Goal: Register for event/course

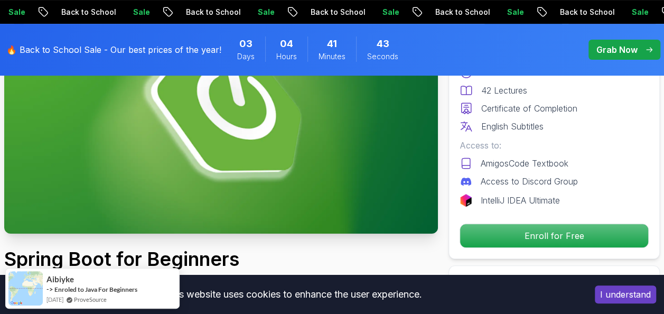
scroll to position [129, 0]
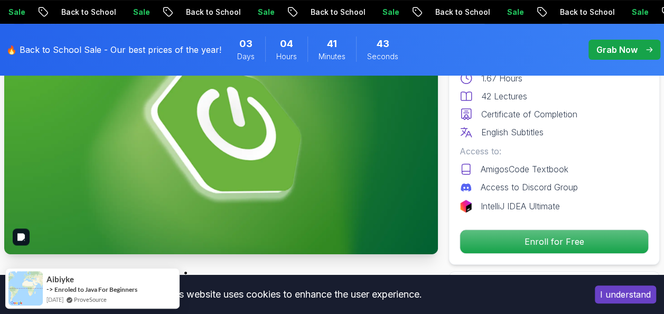
click at [260, 122] on img at bounding box center [221, 132] width 434 height 244
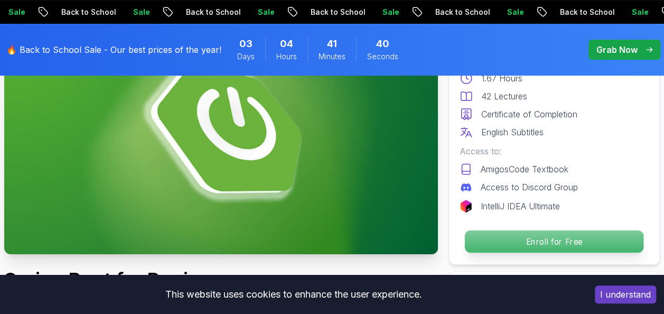
click at [545, 238] on p "Enroll for Free" at bounding box center [554, 241] width 179 height 22
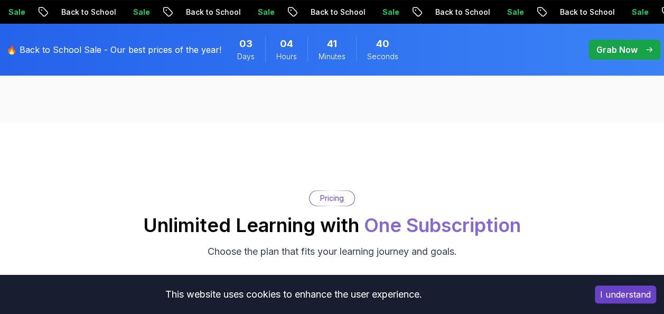
scroll to position [2194, 0]
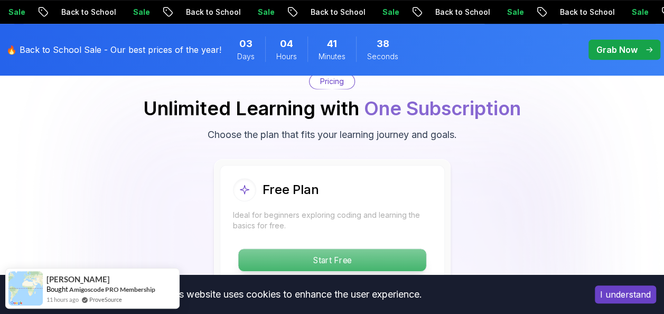
click at [337, 254] on p "Start Free" at bounding box center [332, 260] width 188 height 22
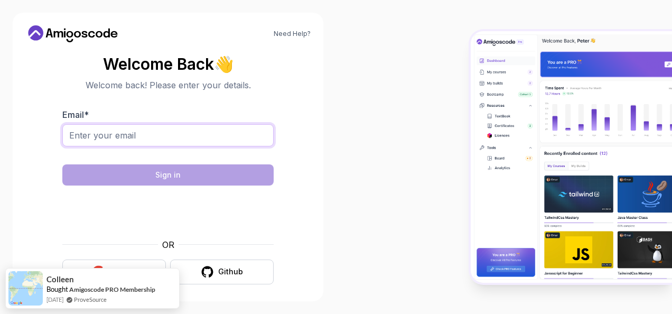
click at [132, 132] on input "Email *" at bounding box center [167, 135] width 211 height 22
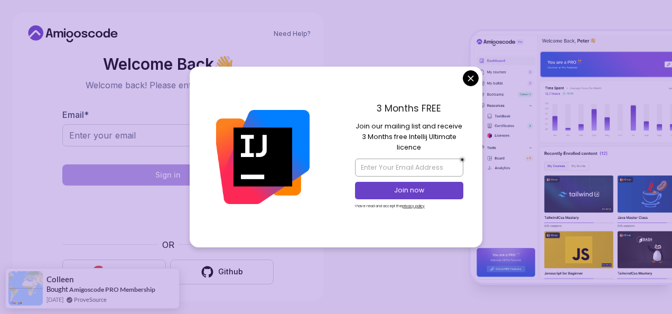
click at [470, 75] on body "Need Help? Welcome Back 👋 Welcome back! Please enter your details. Email * Sign…" at bounding box center [336, 157] width 672 height 314
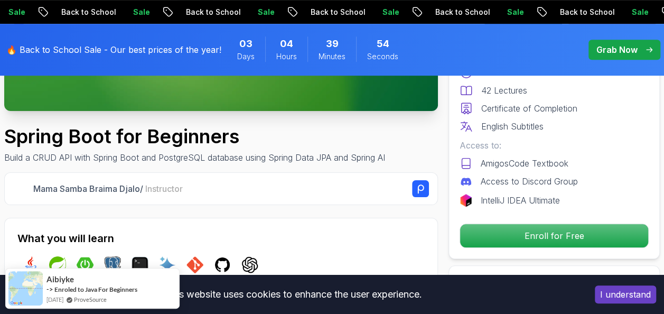
scroll to position [265, 0]
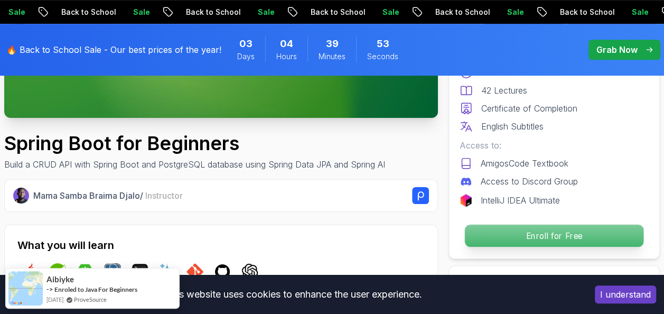
click at [580, 231] on p "Enroll for Free" at bounding box center [554, 236] width 179 height 22
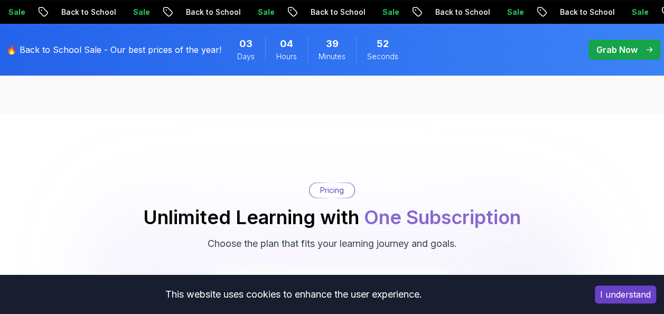
scroll to position [2194, 0]
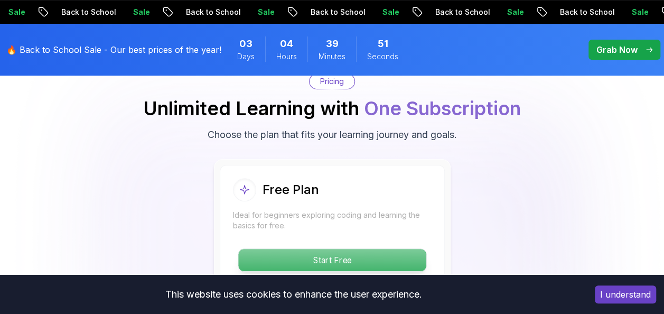
click at [347, 259] on p "Start Free" at bounding box center [332, 260] width 188 height 22
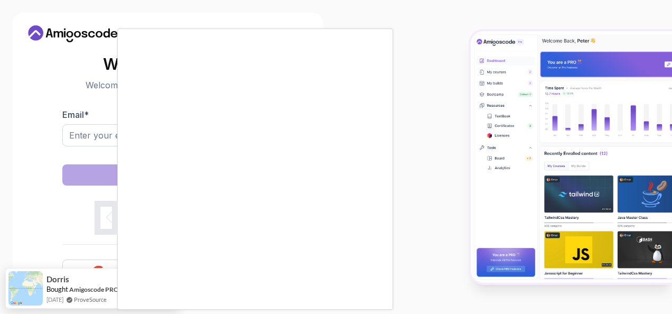
click at [459, 199] on div at bounding box center [336, 157] width 672 height 314
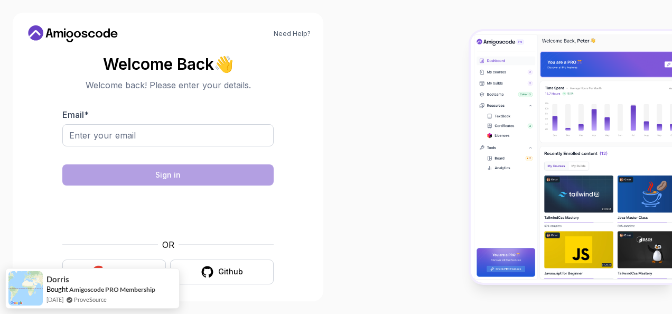
click at [145, 123] on div "Email *" at bounding box center [167, 133] width 211 height 50
click at [138, 133] on input "Email *" at bounding box center [167, 135] width 211 height 22
type input "[EMAIL_ADDRESS][DOMAIN_NAME]"
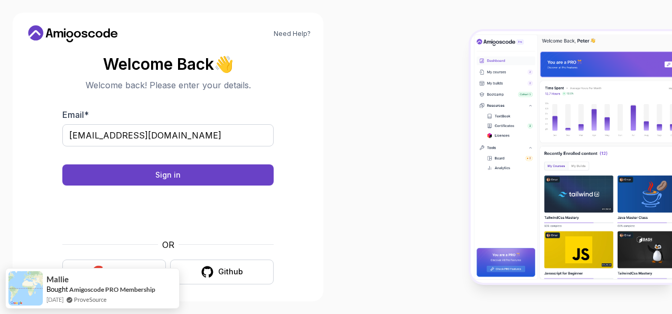
scroll to position [5, 0]
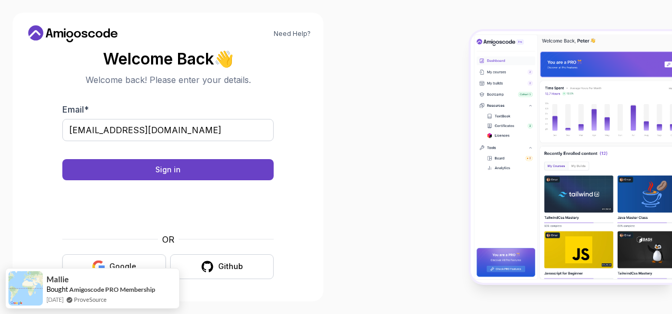
click at [122, 258] on button "Google" at bounding box center [114, 266] width 104 height 25
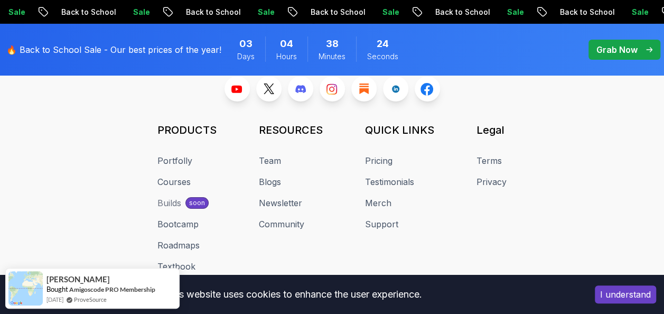
click at [620, 293] on button "I understand" at bounding box center [625, 294] width 61 height 18
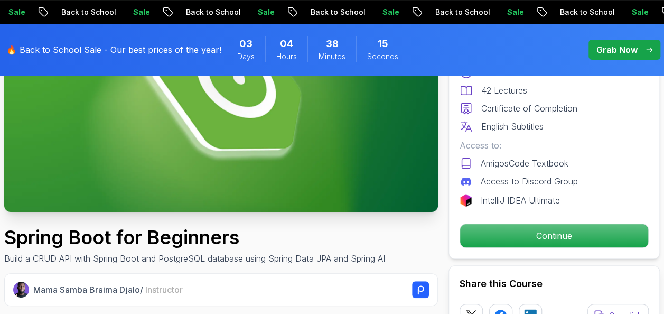
scroll to position [209, 0]
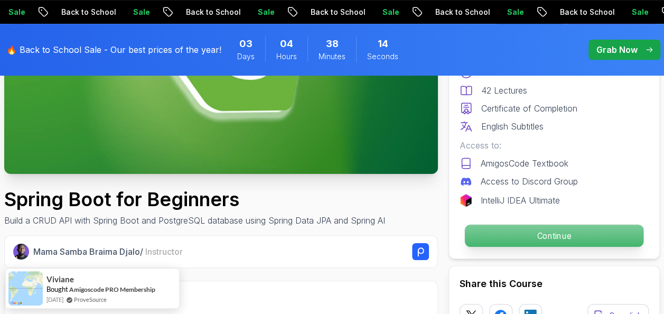
click at [565, 223] on div "Continue" at bounding box center [554, 235] width 189 height 24
click at [561, 232] on p "Continue" at bounding box center [554, 236] width 179 height 22
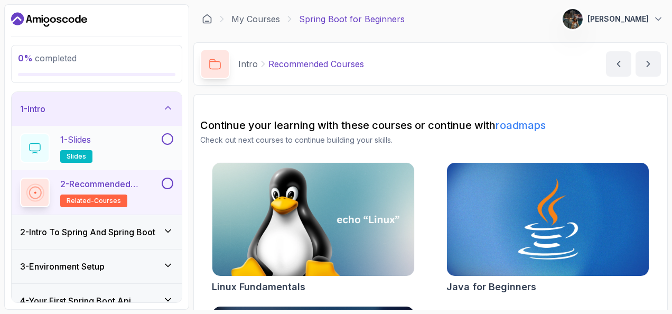
click at [82, 156] on span "slides" at bounding box center [77, 156] width 20 height 8
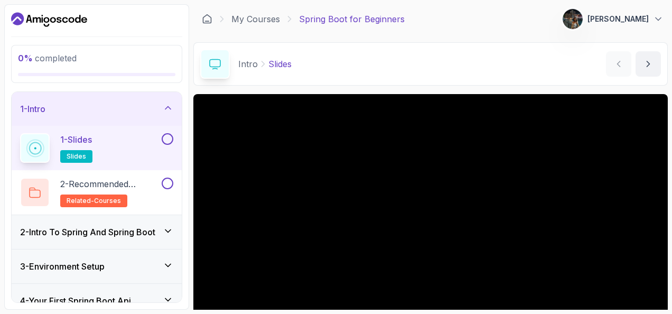
click at [375, 53] on div "Intro Slides Slides by nelson" at bounding box center [430, 63] width 474 height 43
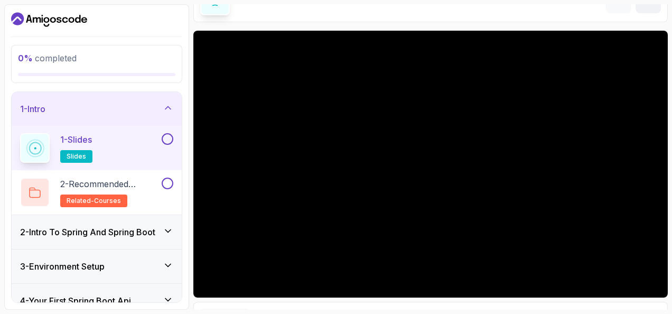
scroll to position [85, 0]
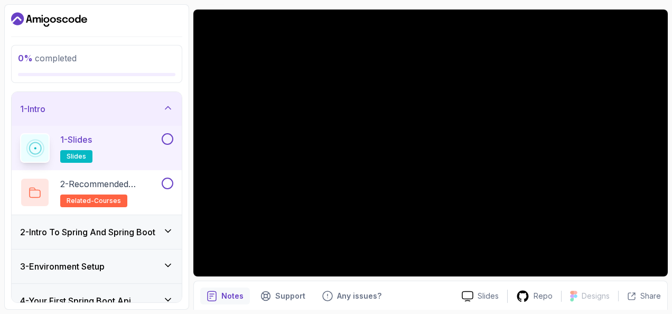
click at [137, 232] on h3 "2 - Intro To Spring And Spring Boot" at bounding box center [87, 232] width 135 height 13
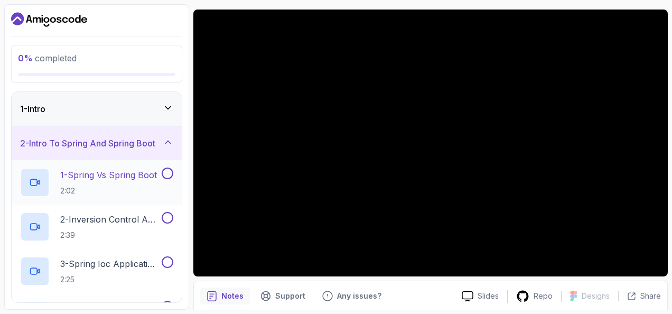
click at [141, 182] on h2 "1 - Spring Vs Spring Boot 2:02" at bounding box center [108, 182] width 97 height 27
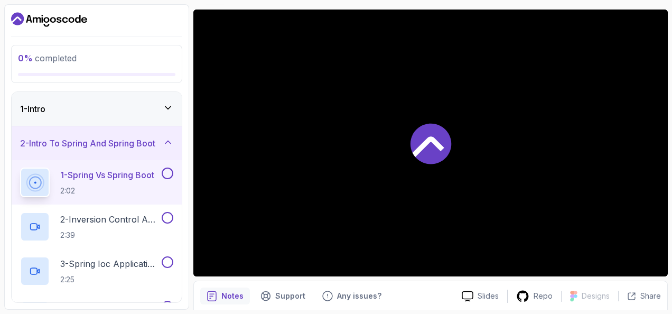
click at [456, 180] on div at bounding box center [430, 143] width 474 height 267
click at [101, 100] on div "1 - Intro" at bounding box center [97, 109] width 170 height 34
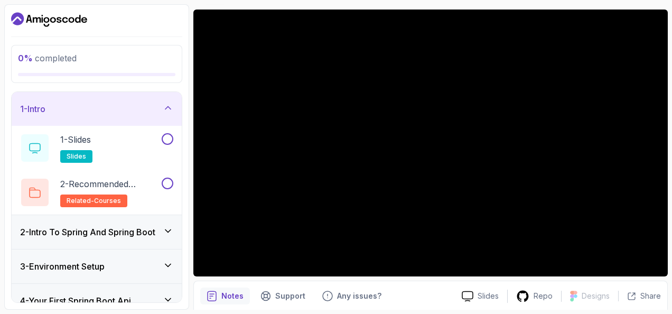
click at [179, 23] on div at bounding box center [96, 19] width 171 height 17
click at [3, 81] on section "0 % completed 1 - Intro 1 - Slides slides 2 - Recommended Courses related-cours…" at bounding box center [336, 157] width 672 height 314
click at [186, 127] on div "0 % completed 1 - Intro 1 - Slides slides 2 - Recommended Courses related-cours…" at bounding box center [96, 156] width 185 height 305
click at [95, 239] on div "2 - Intro To Spring And Spring Boot" at bounding box center [97, 232] width 170 height 34
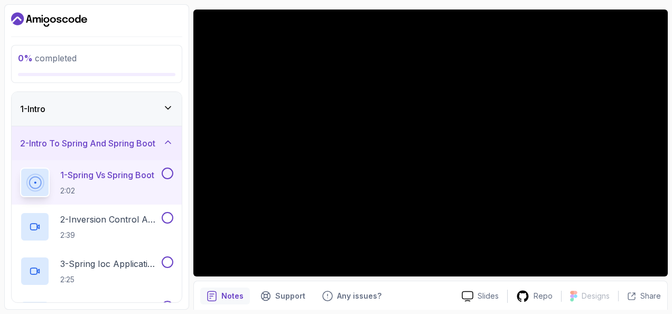
click at [170, 101] on div "1 - Intro" at bounding box center [97, 109] width 170 height 34
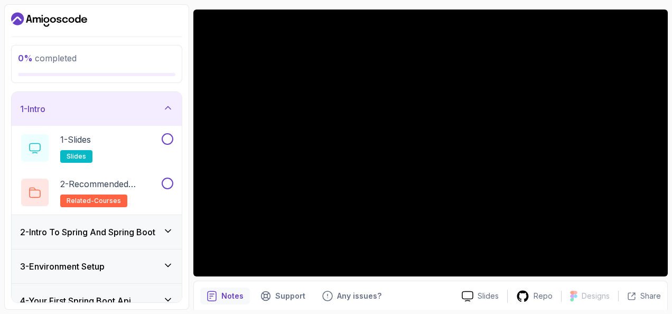
click at [187, 109] on div "0 % completed 1 - Intro 1 - Slides slides 2 - Recommended Courses related-cours…" at bounding box center [96, 156] width 185 height 305
click at [664, 236] on html "0 % completed 1 - Intro 1 - Slides slides 2 - Recommended Courses related-cours…" at bounding box center [336, 157] width 672 height 314
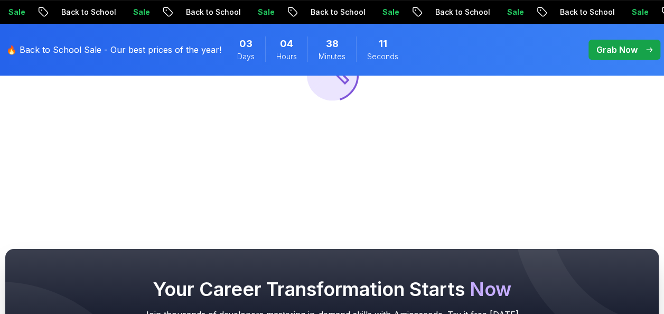
scroll to position [209, 0]
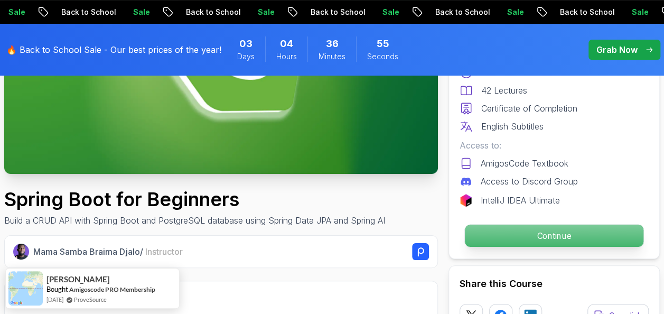
click at [567, 229] on p "Continue" at bounding box center [554, 236] width 179 height 22
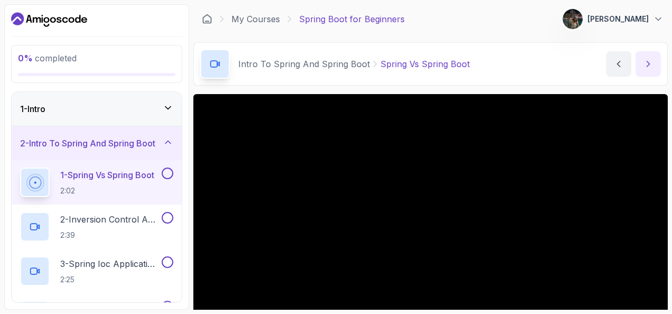
click at [647, 69] on button "next content" at bounding box center [648, 63] width 25 height 25
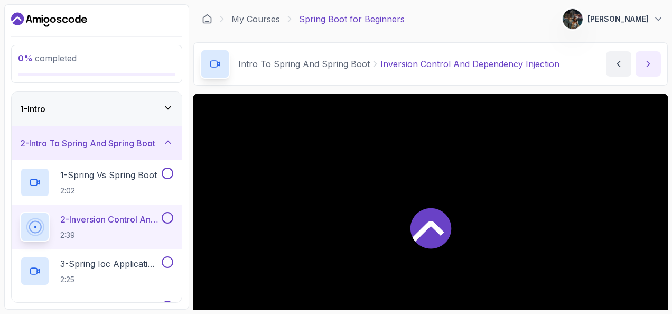
click at [647, 69] on button "next content" at bounding box center [648, 63] width 25 height 25
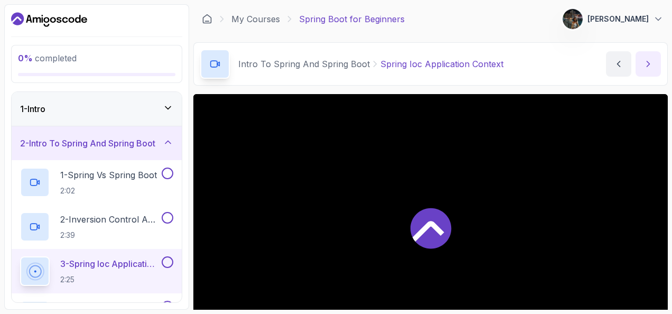
click at [647, 69] on button "next content" at bounding box center [648, 63] width 25 height 25
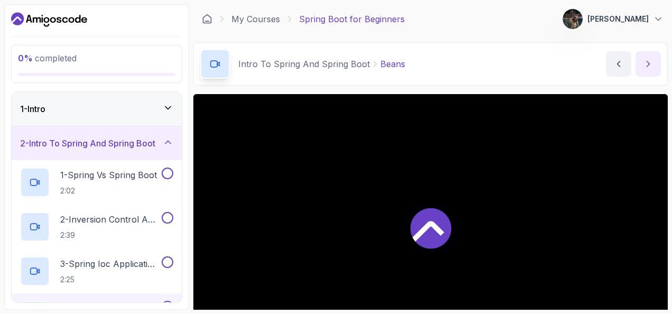
click at [647, 69] on button "next content" at bounding box center [648, 63] width 25 height 25
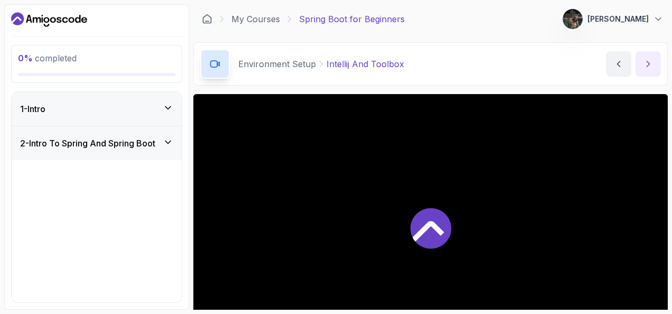
click at [647, 69] on button "next content" at bounding box center [648, 63] width 25 height 25
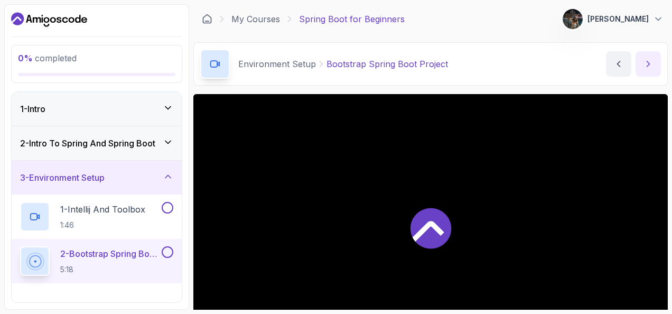
click at [647, 69] on button "next content" at bounding box center [648, 63] width 25 height 25
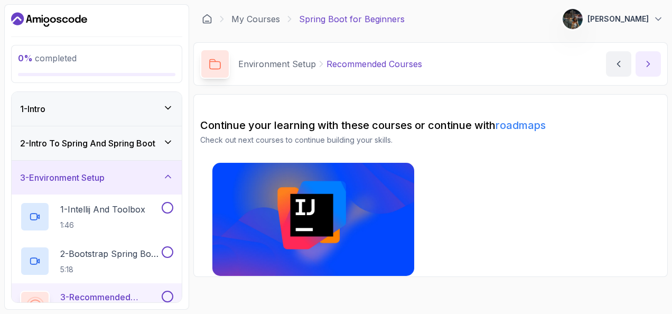
click at [647, 69] on button "next content" at bounding box center [648, 63] width 25 height 25
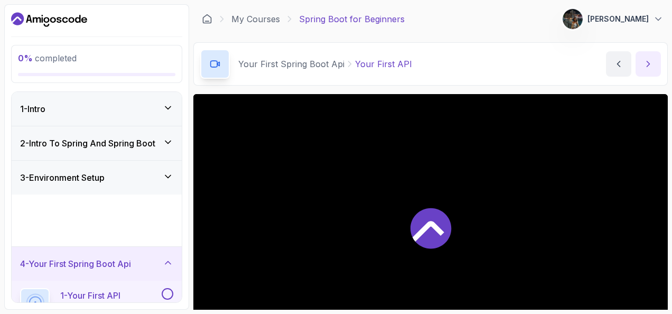
click at [647, 69] on button "next content" at bounding box center [648, 63] width 25 height 25
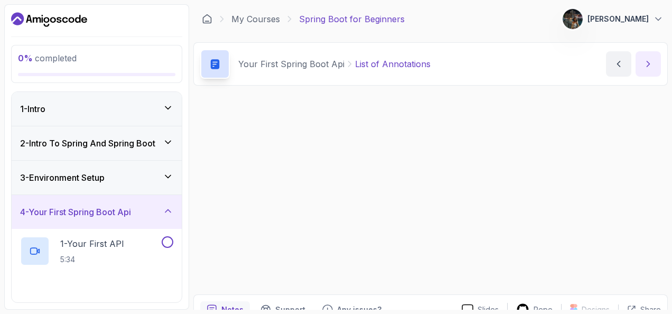
click at [647, 69] on button "next content" at bounding box center [648, 63] width 25 height 25
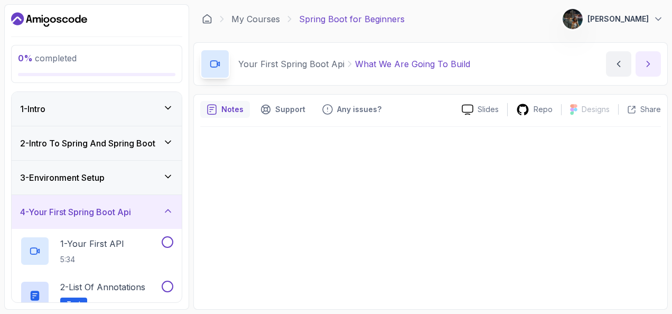
click at [647, 69] on button "next content" at bounding box center [648, 63] width 25 height 25
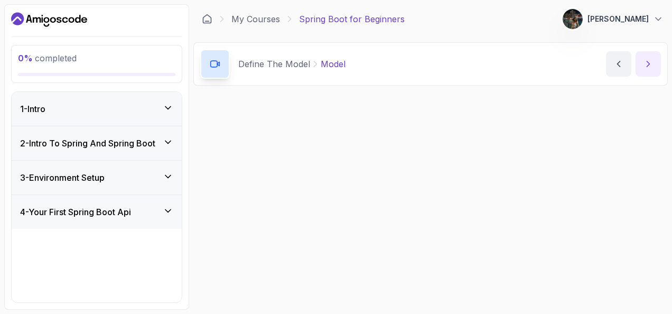
click at [647, 69] on button "next content" at bounding box center [648, 63] width 25 height 25
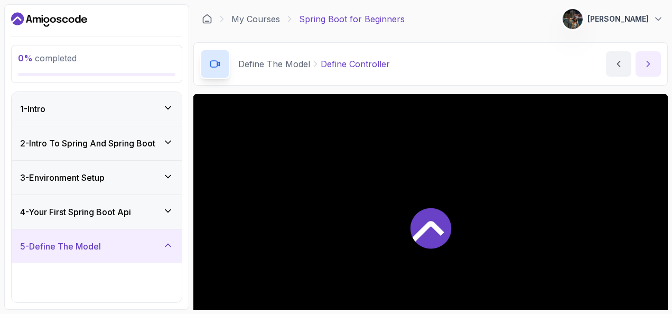
click at [647, 69] on button "next content" at bounding box center [648, 63] width 25 height 25
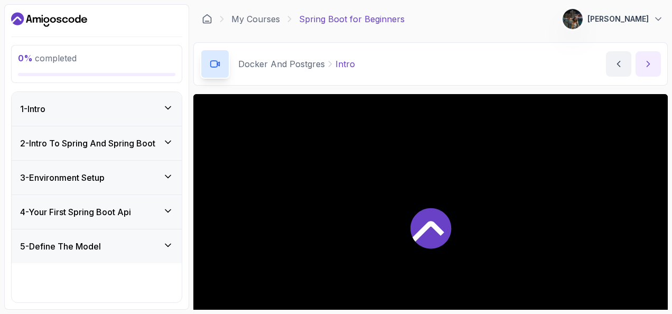
click at [647, 69] on button "next content" at bounding box center [648, 63] width 25 height 25
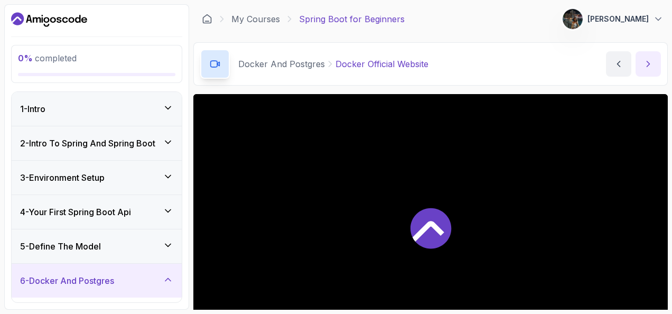
click at [647, 69] on button "next content" at bounding box center [648, 63] width 25 height 25
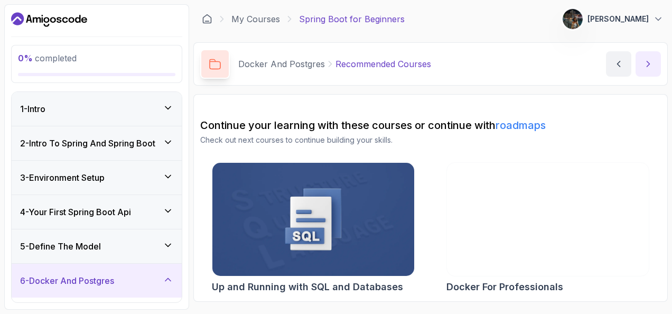
click at [647, 69] on button "next content" at bounding box center [648, 63] width 25 height 25
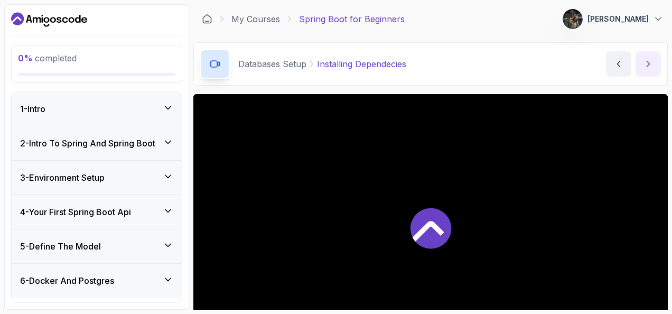
click at [647, 69] on button "next content" at bounding box center [648, 63] width 25 height 25
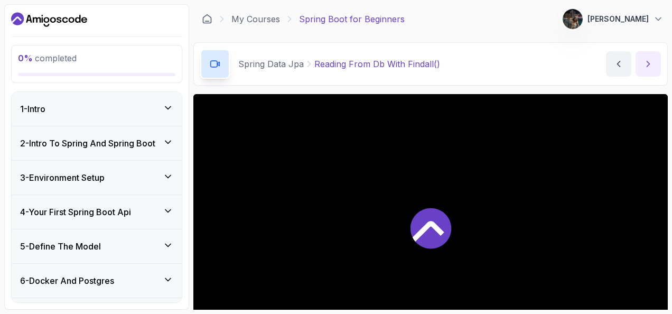
click at [647, 69] on button "next content" at bounding box center [648, 63] width 25 height 25
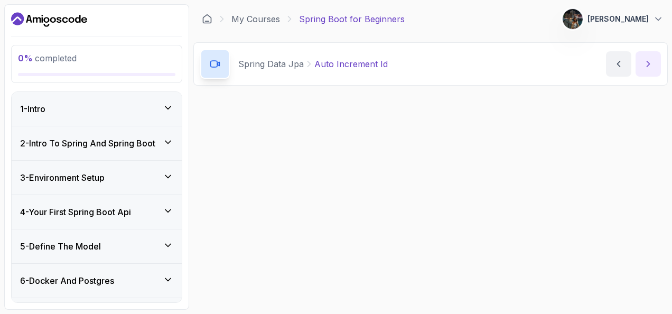
click at [647, 69] on button "next content" at bounding box center [648, 63] width 25 height 25
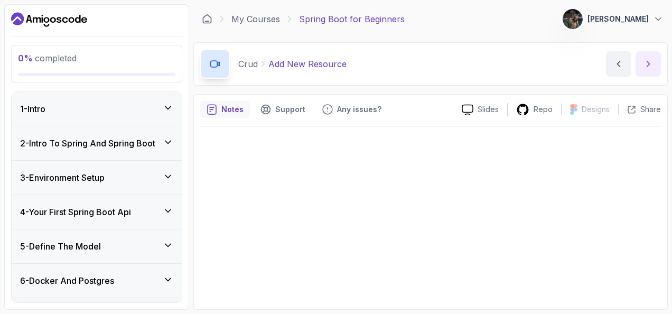
click at [647, 69] on button "next content" at bounding box center [648, 63] width 25 height 25
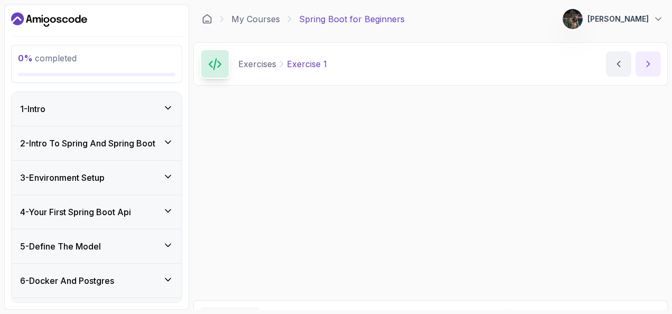
click at [647, 69] on button "next content" at bounding box center [648, 63] width 25 height 25
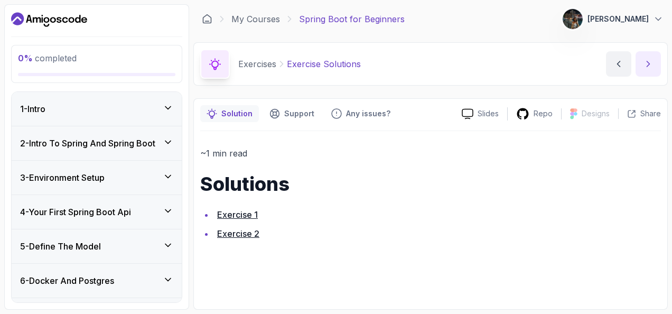
click at [647, 69] on button "next content" at bounding box center [648, 63] width 25 height 25
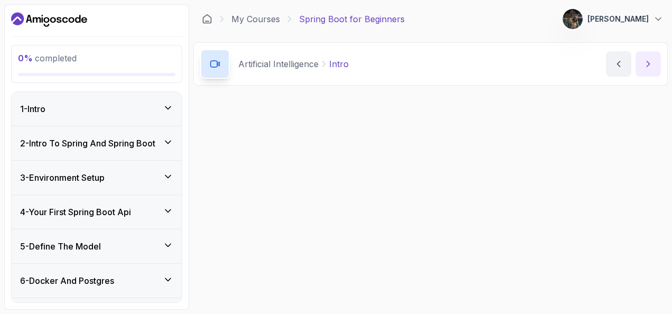
click at [647, 69] on button "next content" at bounding box center [648, 63] width 25 height 25
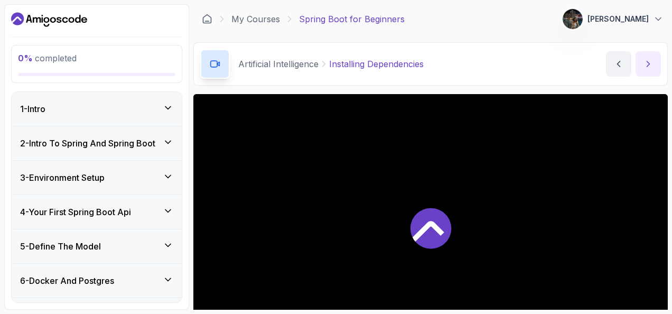
click at [647, 69] on button "next content" at bounding box center [648, 63] width 25 height 25
